Goal: Navigation & Orientation: Find specific page/section

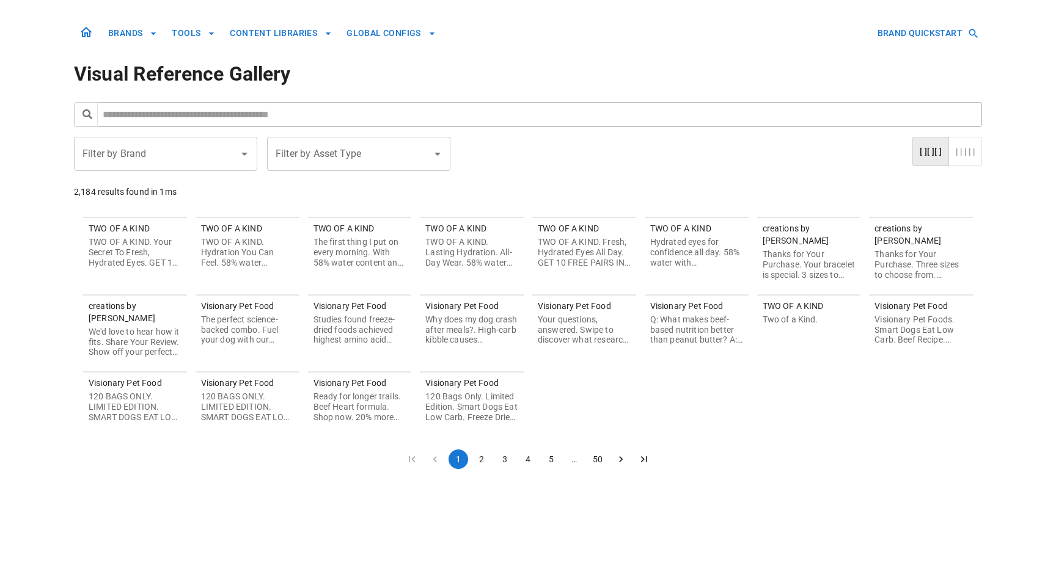
scroll to position [349, 0]
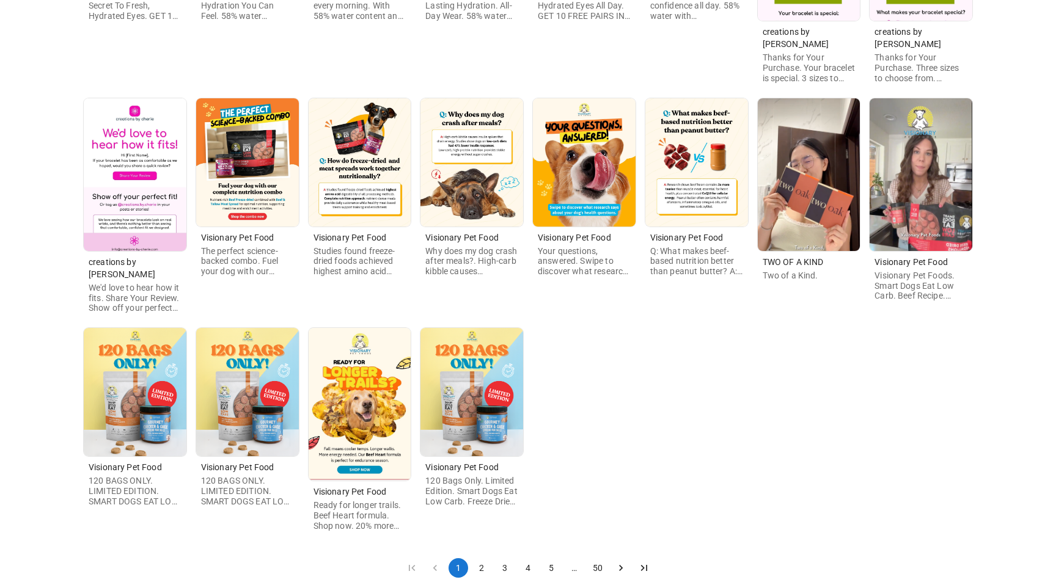
click at [481, 558] on button "2" at bounding box center [482, 568] width 20 height 20
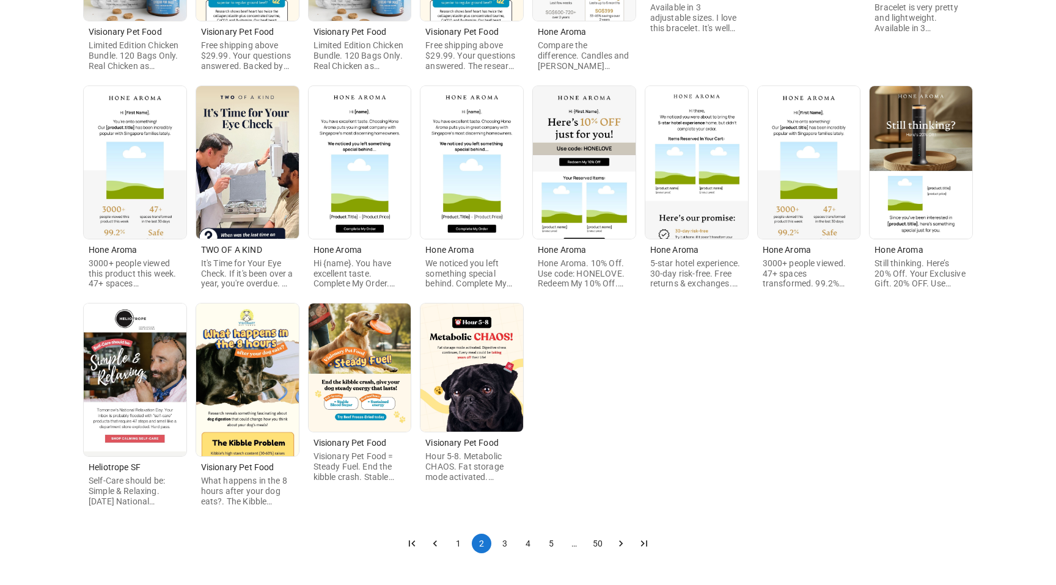
click at [502, 542] on button "3" at bounding box center [505, 544] width 20 height 20
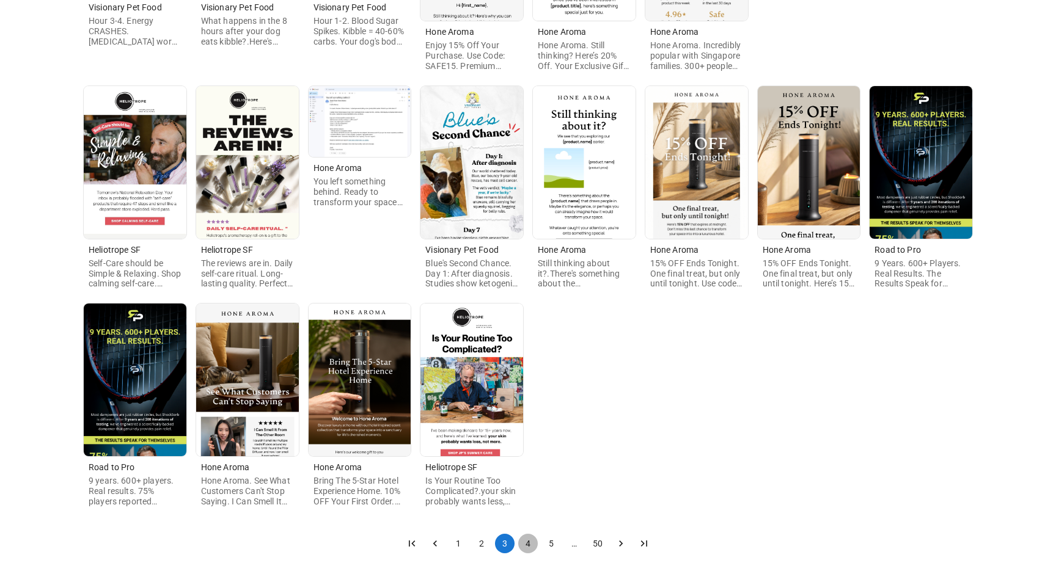
click at [527, 542] on button "4" at bounding box center [528, 544] width 20 height 20
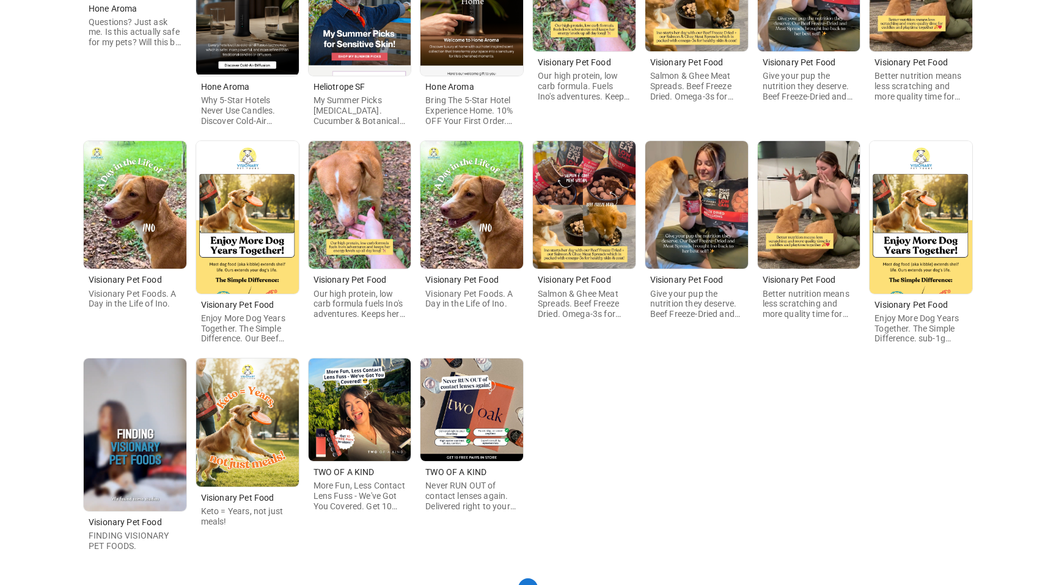
scroll to position [339, 0]
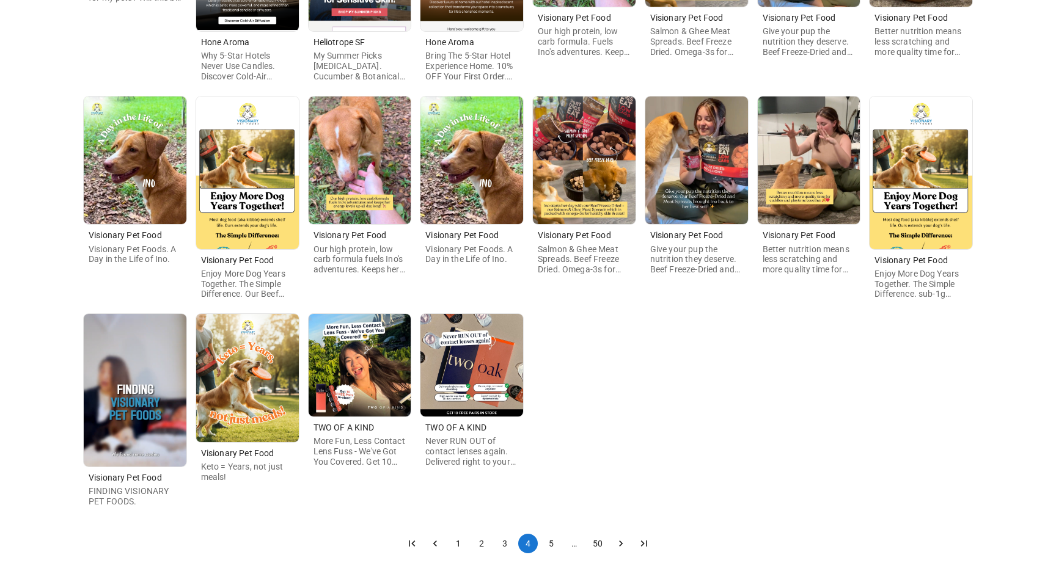
click at [550, 543] on button "5" at bounding box center [551, 544] width 20 height 20
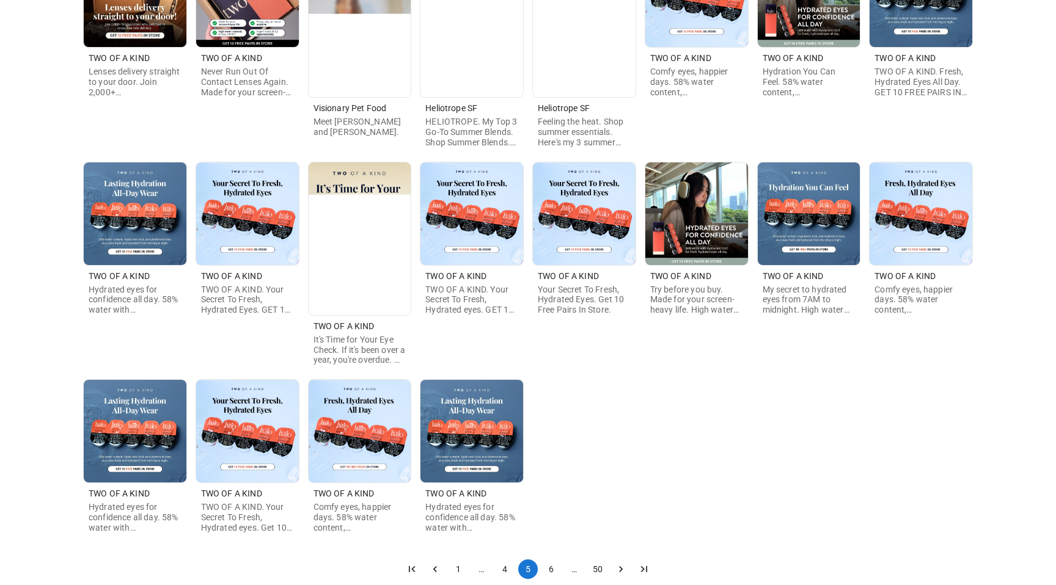
scroll to position [299, 0]
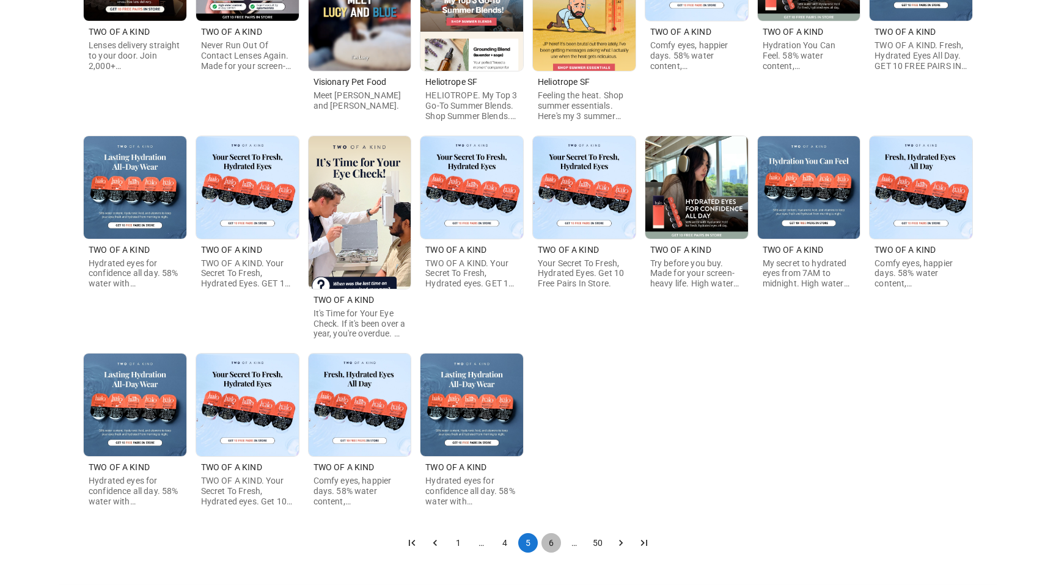
click at [550, 543] on button "6" at bounding box center [551, 543] width 20 height 20
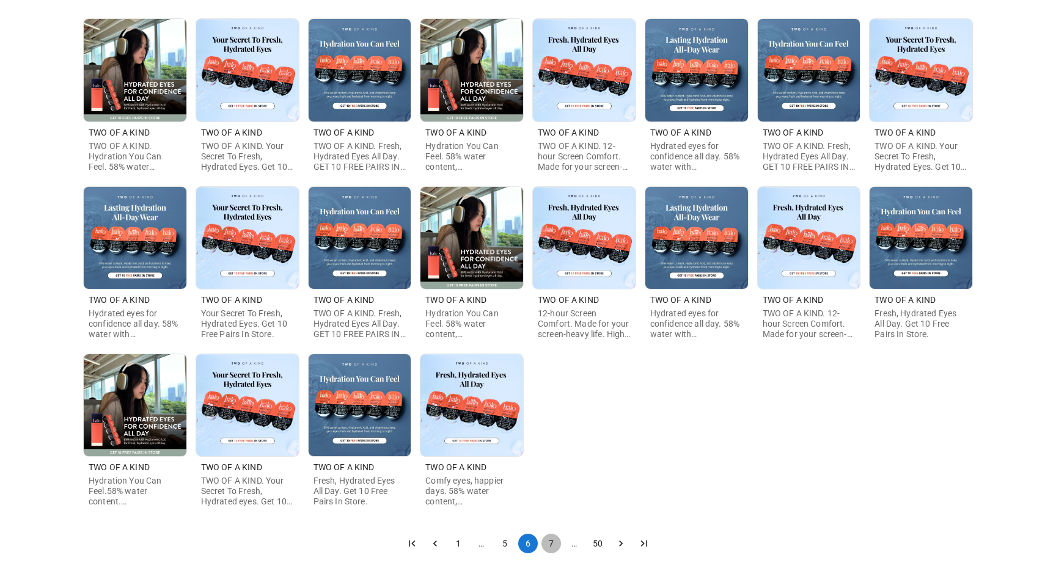
click at [550, 542] on button "7" at bounding box center [551, 544] width 20 height 20
click at [550, 542] on button "8" at bounding box center [551, 544] width 20 height 20
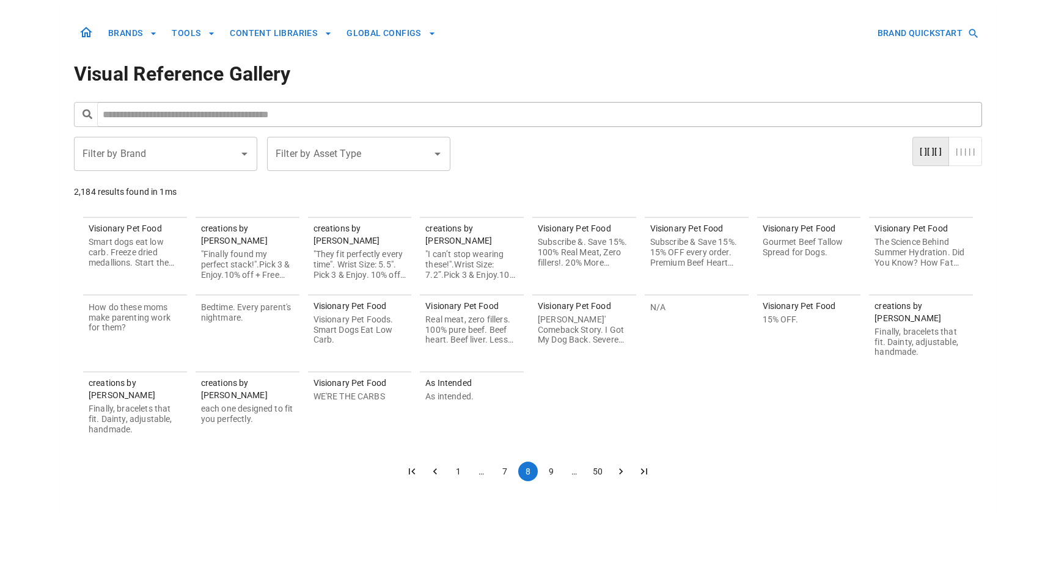
scroll to position [0, 0]
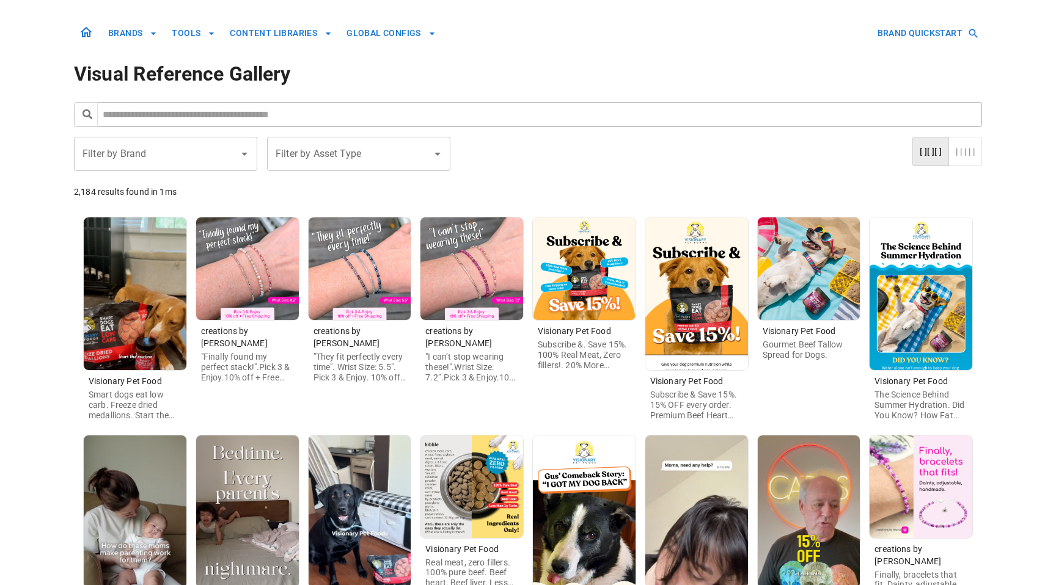
click at [452, 114] on input "text" at bounding box center [539, 114] width 885 height 25
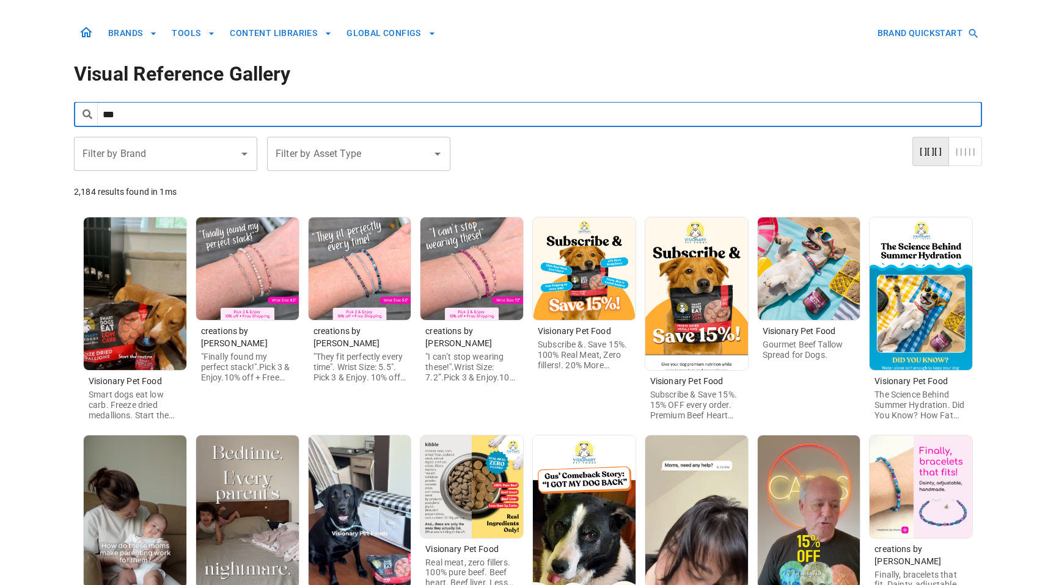
type input "***"
